Goal: Transaction & Acquisition: Purchase product/service

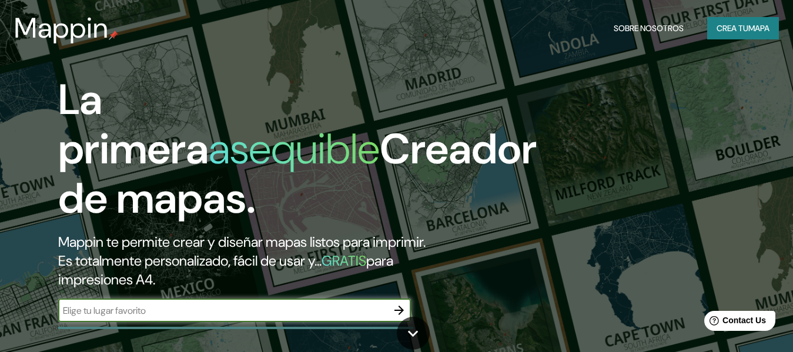
click at [394, 309] on icon "button" at bounding box center [399, 311] width 14 height 14
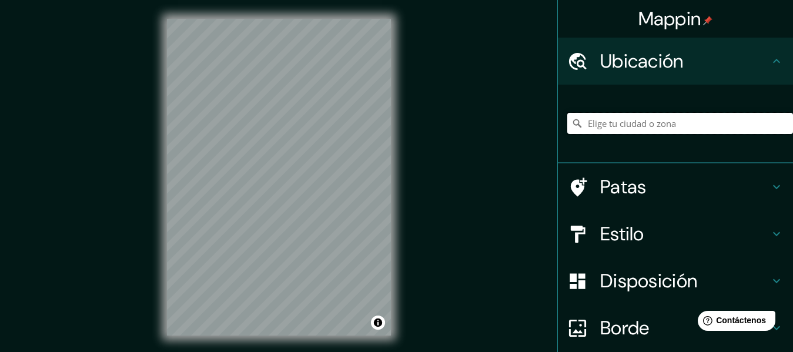
click at [626, 124] on input "Elige tu ciudad o zona" at bounding box center [681, 123] width 226 height 21
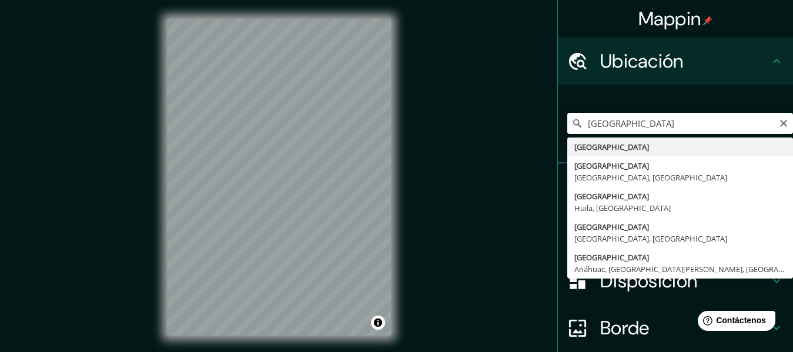
type input "[GEOGRAPHIC_DATA]"
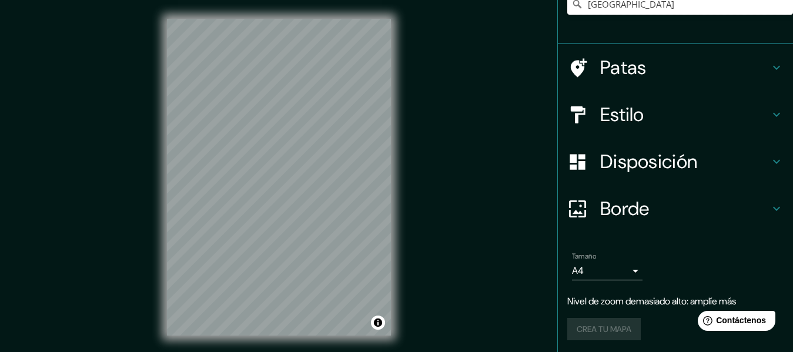
scroll to position [122, 0]
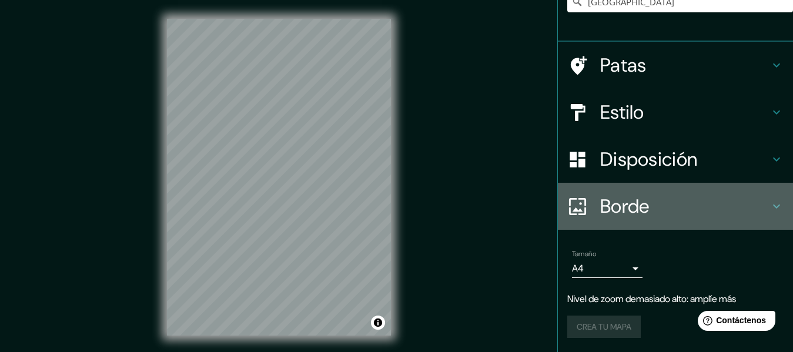
click at [621, 209] on font "Borde" at bounding box center [625, 206] width 49 height 25
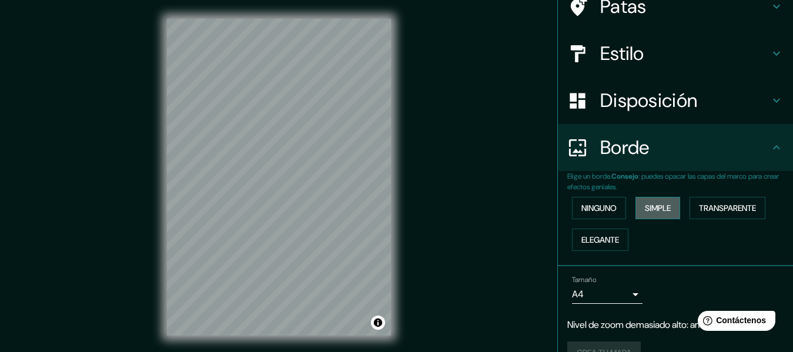
click at [649, 208] on font "Simple" at bounding box center [658, 208] width 26 height 11
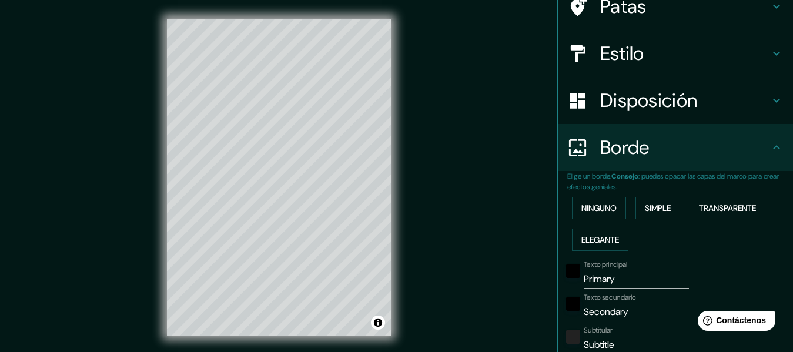
click at [714, 210] on font "Transparente" at bounding box center [727, 208] width 57 height 11
click at [380, 326] on button "Activar o desactivar atribución" at bounding box center [378, 323] width 14 height 14
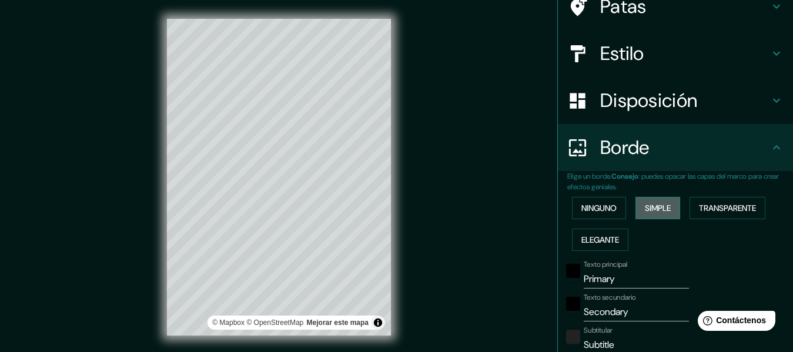
click at [645, 212] on font "Simple" at bounding box center [658, 208] width 26 height 11
click at [716, 207] on font "Transparente" at bounding box center [727, 208] width 57 height 11
click at [667, 204] on button "Simple" at bounding box center [658, 208] width 45 height 22
click at [712, 206] on font "Transparente" at bounding box center [727, 208] width 57 height 11
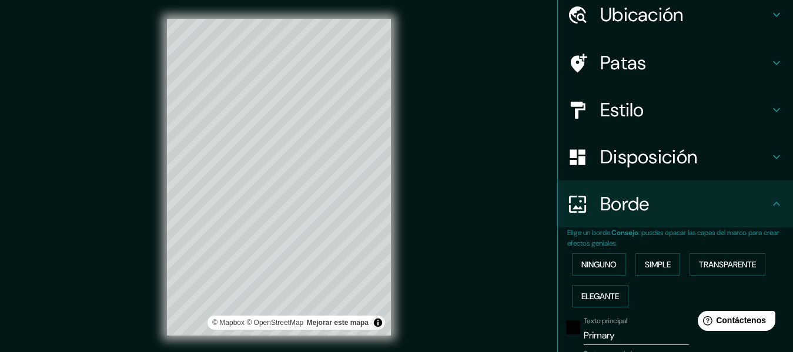
scroll to position [0, 0]
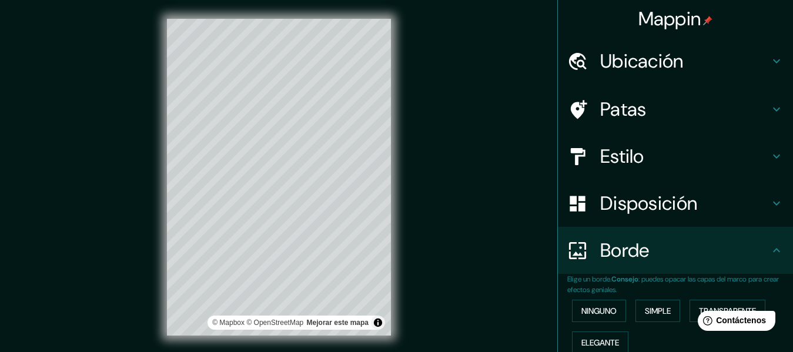
click at [653, 56] on font "Ubicación" at bounding box center [643, 61] width 84 height 25
type input "183"
type input "30"
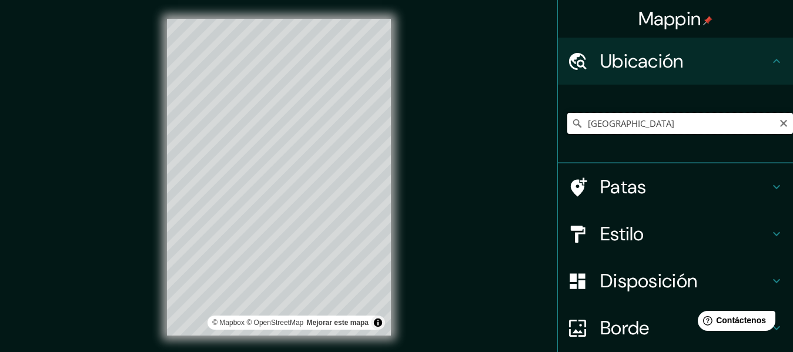
click at [678, 124] on input "[GEOGRAPHIC_DATA]" at bounding box center [681, 123] width 226 height 21
click at [770, 184] on icon at bounding box center [777, 187] width 14 height 14
type input "183"
type input "30"
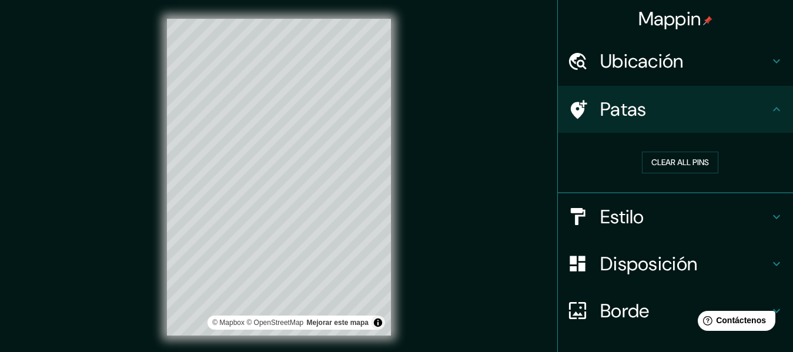
click at [770, 217] on icon at bounding box center [777, 217] width 14 height 14
type input "183"
type input "30"
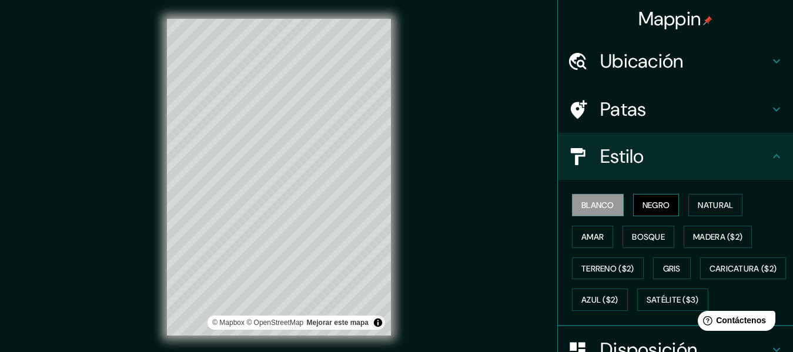
click at [646, 202] on font "Negro" at bounding box center [657, 205] width 28 height 11
click at [701, 201] on font "Natural" at bounding box center [715, 205] width 35 height 11
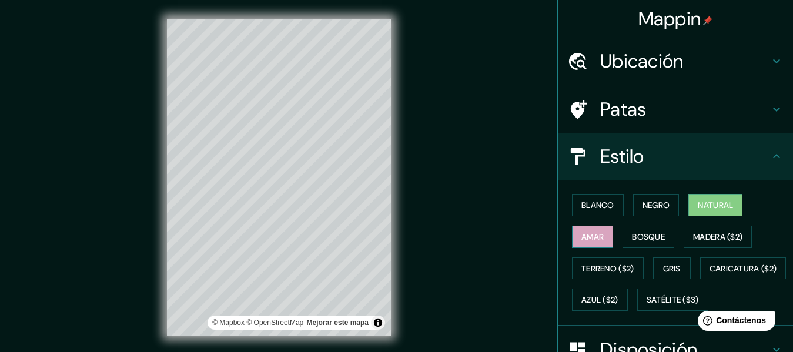
click at [592, 234] on font "Amar" at bounding box center [593, 237] width 22 height 11
click at [632, 236] on font "Bosque" at bounding box center [648, 237] width 33 height 11
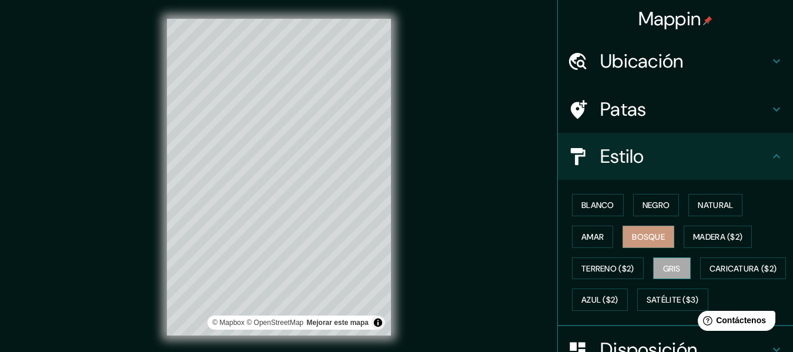
click at [663, 264] on font "Gris" at bounding box center [672, 269] width 18 height 11
